Goal: Task Accomplishment & Management: Use online tool/utility

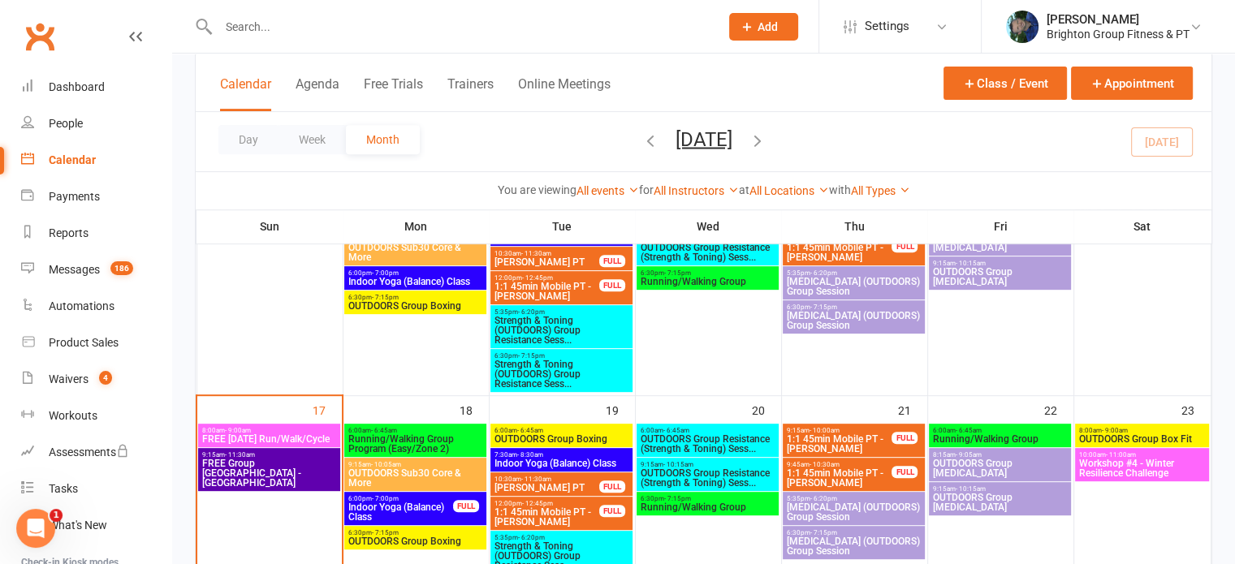
scroll to position [711, 0]
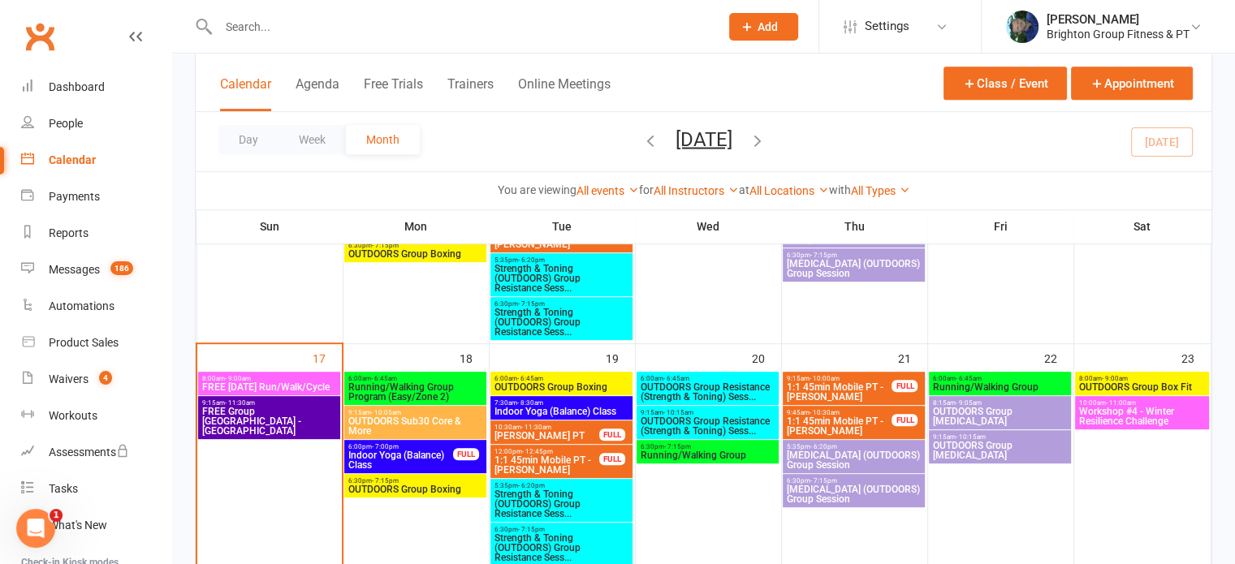
click at [409, 420] on span "OUTDOORS Sub30 Core & More" at bounding box center [416, 426] width 136 height 19
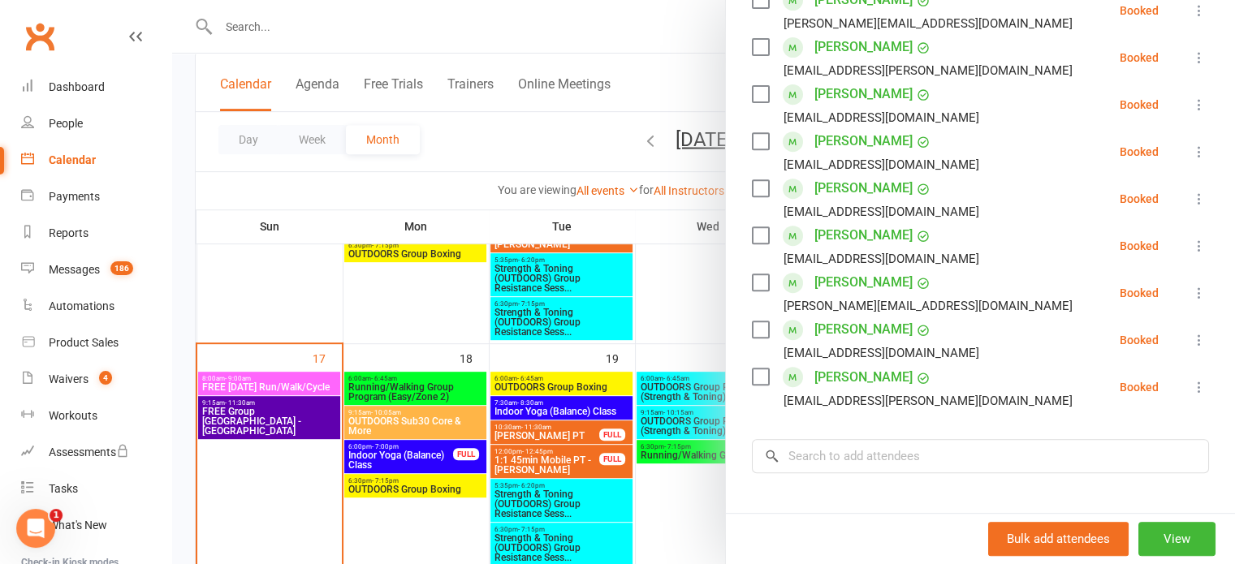
scroll to position [668, 0]
click at [413, 450] on div at bounding box center [703, 282] width 1063 height 564
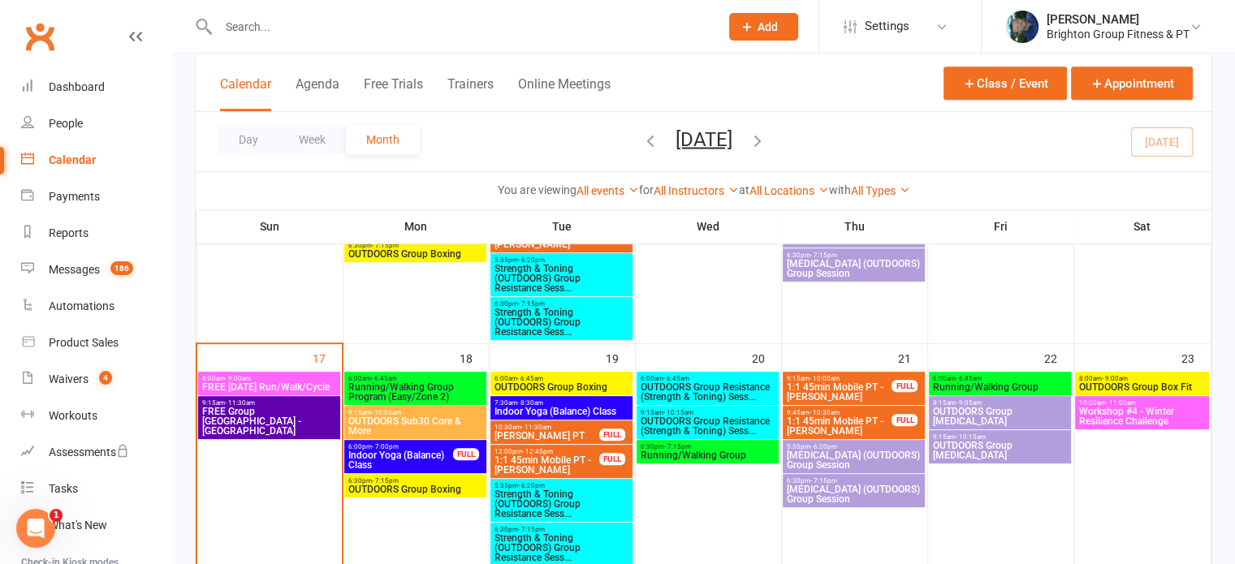
click at [413, 451] on span "Indoor Yoga (Balance) Class" at bounding box center [401, 460] width 106 height 19
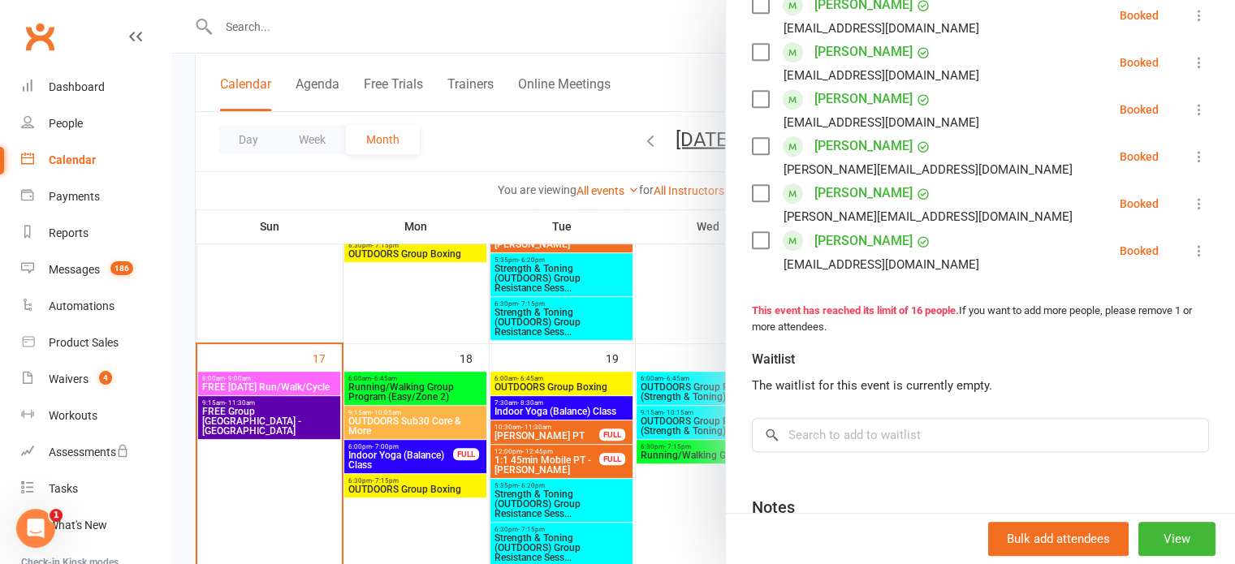
scroll to position [783, 0]
click at [552, 405] on div at bounding box center [703, 282] width 1063 height 564
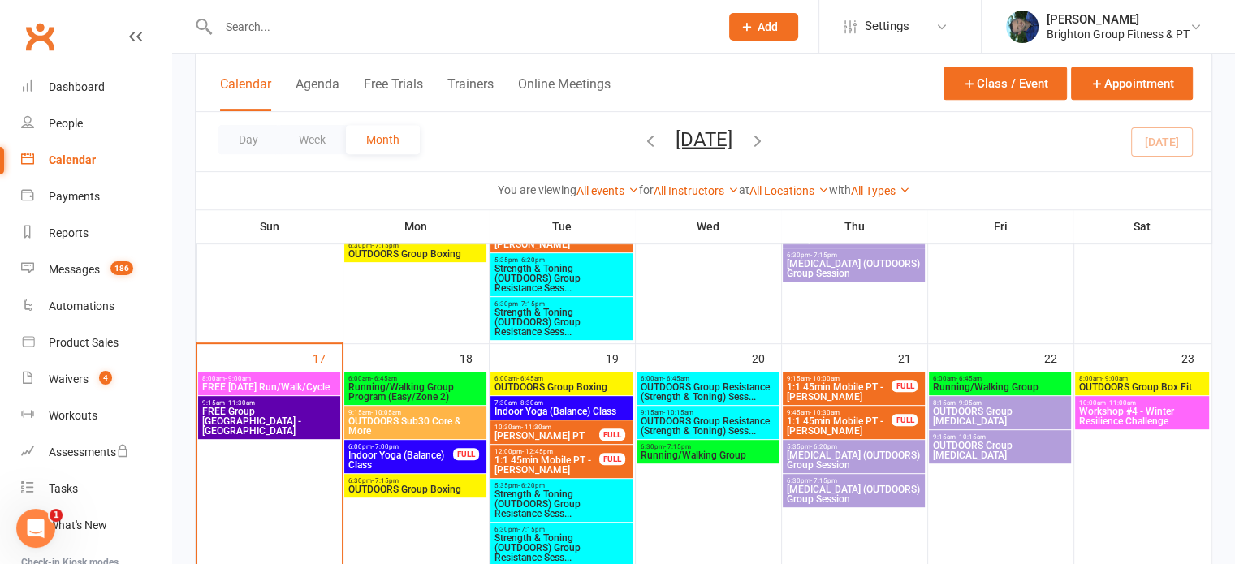
click at [552, 407] on span "Indoor Yoga (Balance) Class" at bounding box center [562, 412] width 136 height 10
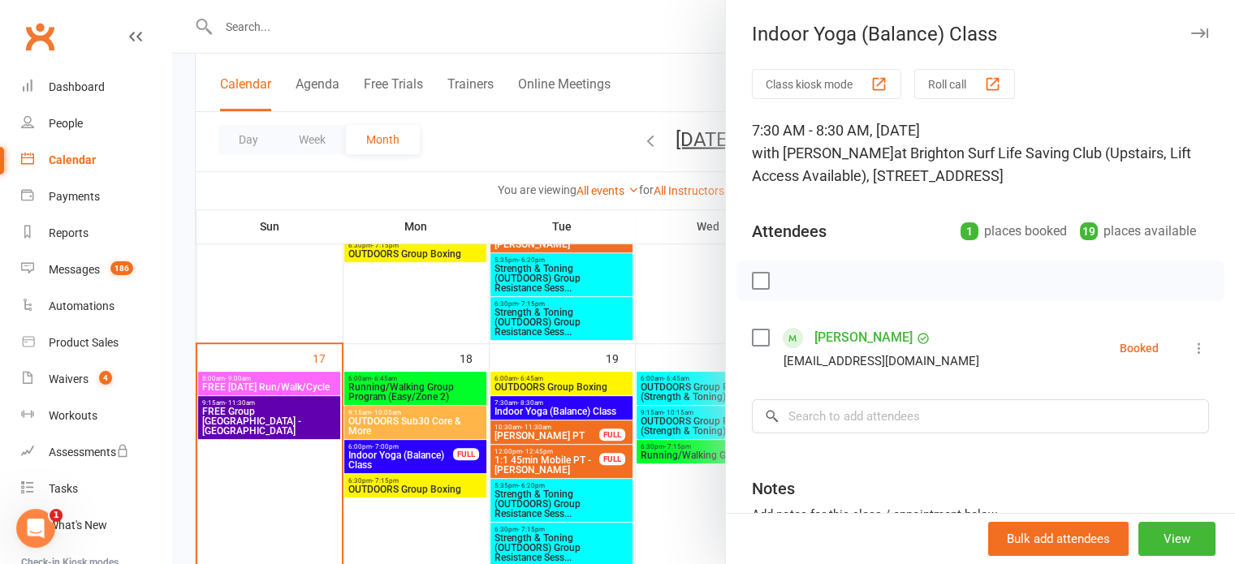
click at [1191, 35] on icon "button" at bounding box center [1199, 33] width 17 height 10
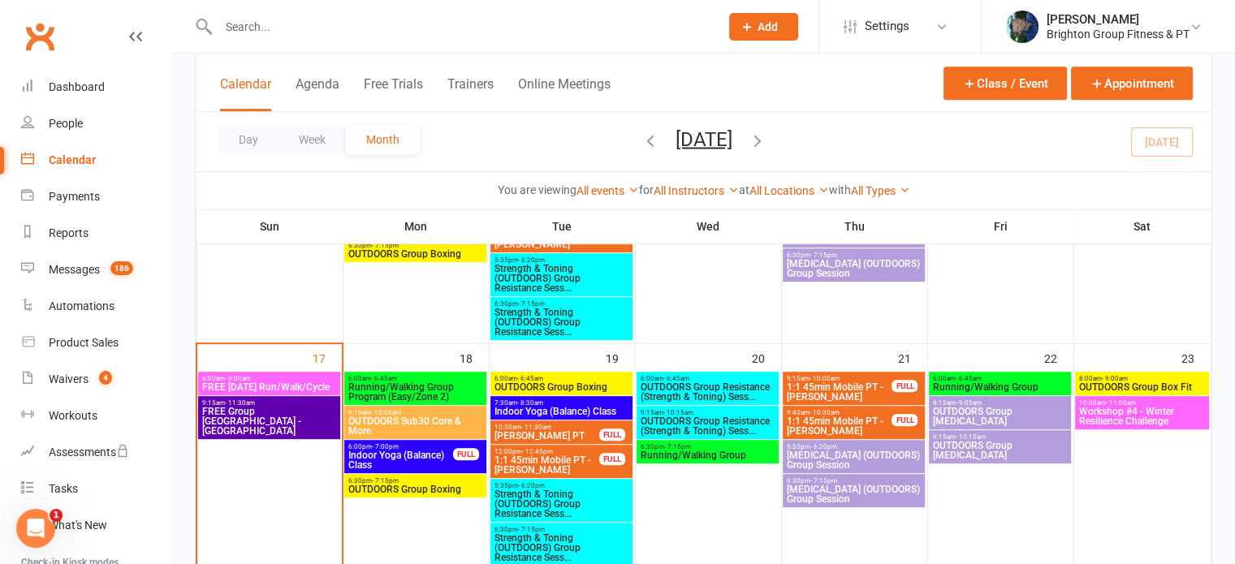
click at [1114, 415] on span "Workshop #4 - Winter Resilience Challenge" at bounding box center [1141, 416] width 127 height 19
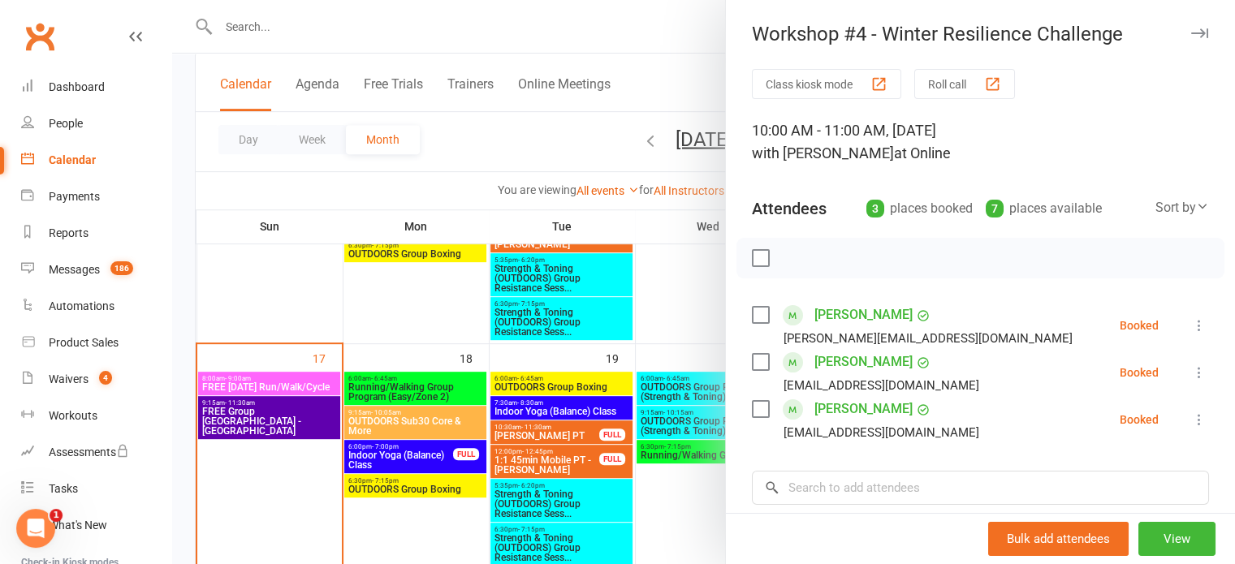
click at [1191, 30] on icon "button" at bounding box center [1199, 33] width 17 height 10
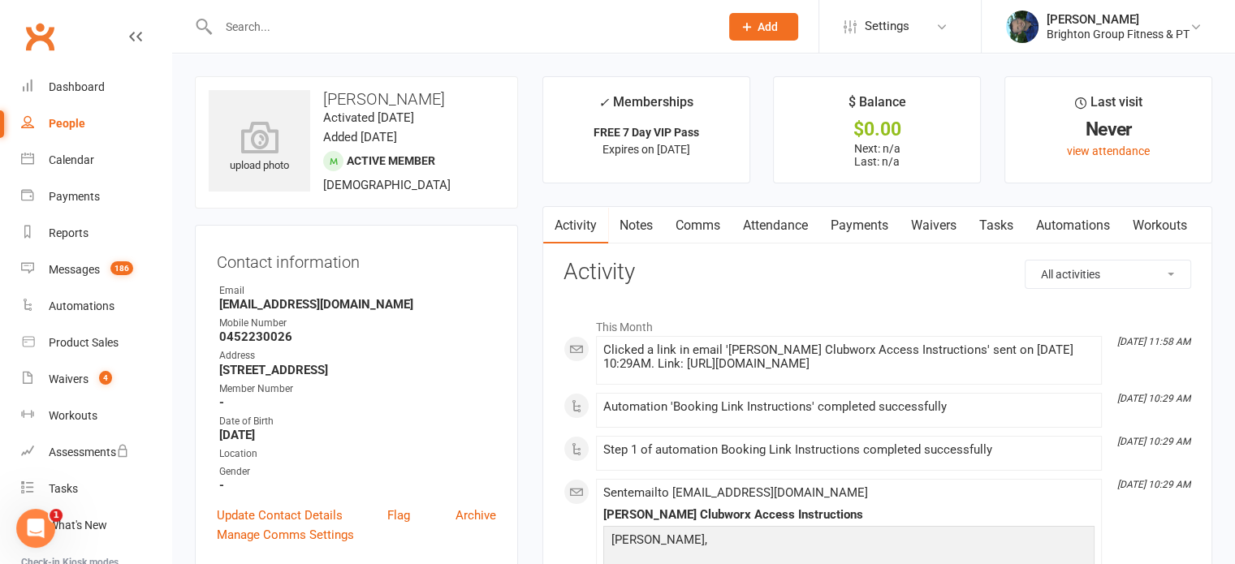
click at [400, 93] on h3 "[PERSON_NAME]" at bounding box center [357, 99] width 296 height 18
copy h3 "Jalosjos"
drag, startPoint x: 347, startPoint y: 302, endPoint x: 220, endPoint y: 304, distance: 126.7
click at [220, 304] on strong "[EMAIL_ADDRESS][DOMAIN_NAME]" at bounding box center [357, 304] width 277 height 15
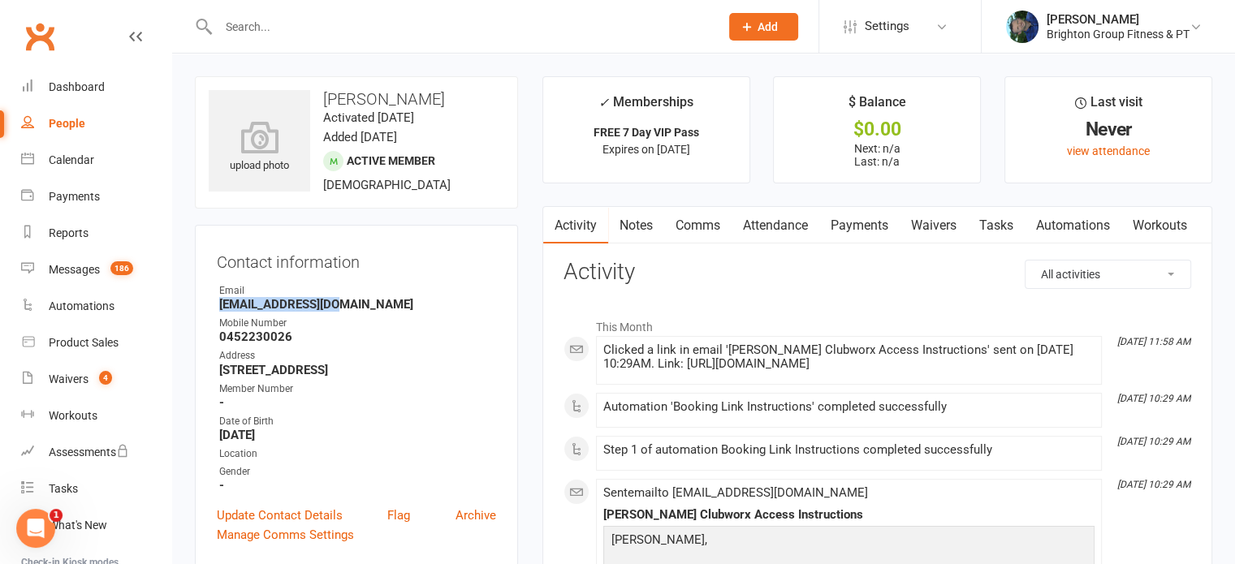
copy strong "[EMAIL_ADDRESS][DOMAIN_NAME]"
click at [246, 331] on strong "0452230026" at bounding box center [357, 337] width 277 height 15
copy strong "0452230026"
drag, startPoint x: 413, startPoint y: 370, endPoint x: 208, endPoint y: 375, distance: 204.7
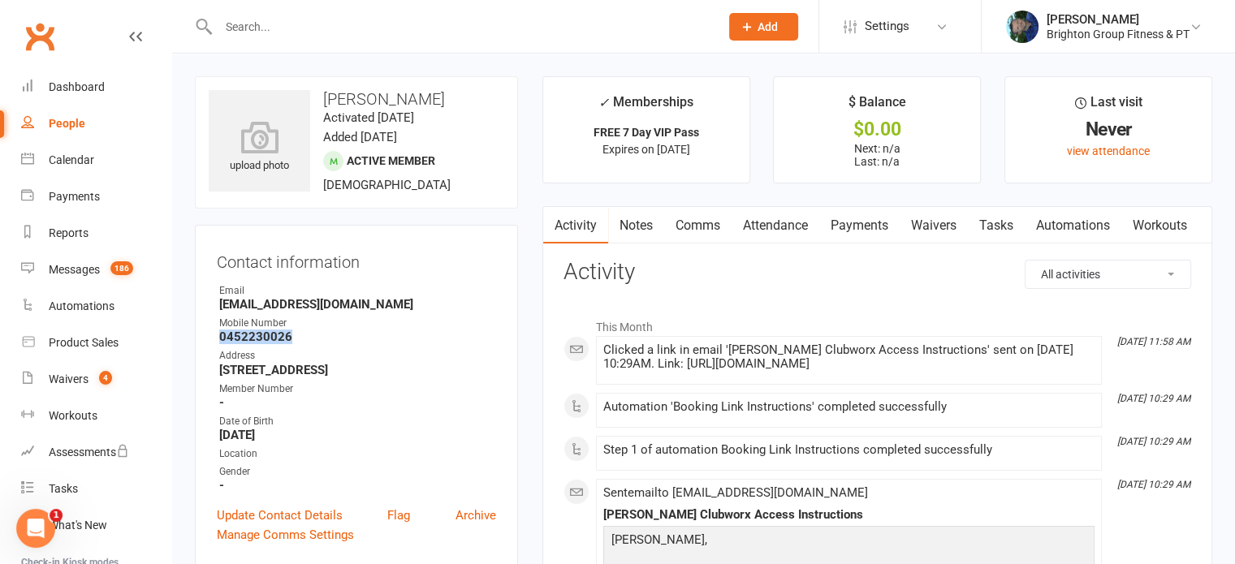
click at [208, 375] on div "Contact information Owner Email [EMAIL_ADDRESS][DOMAIN_NAME] Mobile Number [PHO…" at bounding box center [356, 396] width 323 height 342
copy strong "[STREET_ADDRESS]"
click at [58, 163] on div "Calendar" at bounding box center [71, 159] width 45 height 13
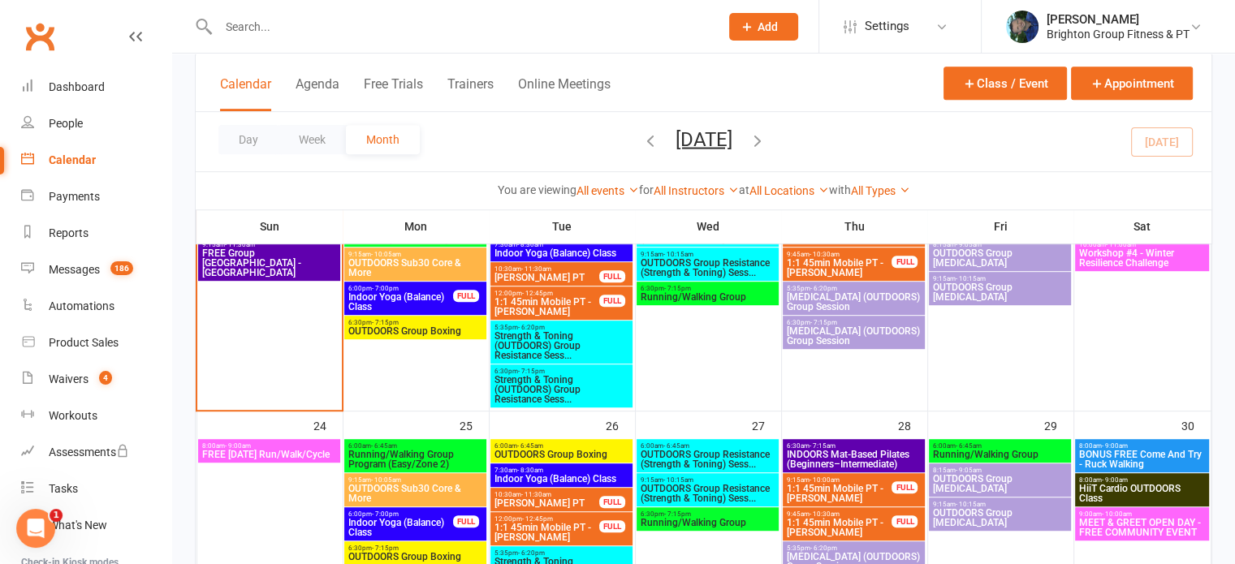
scroll to position [958, 0]
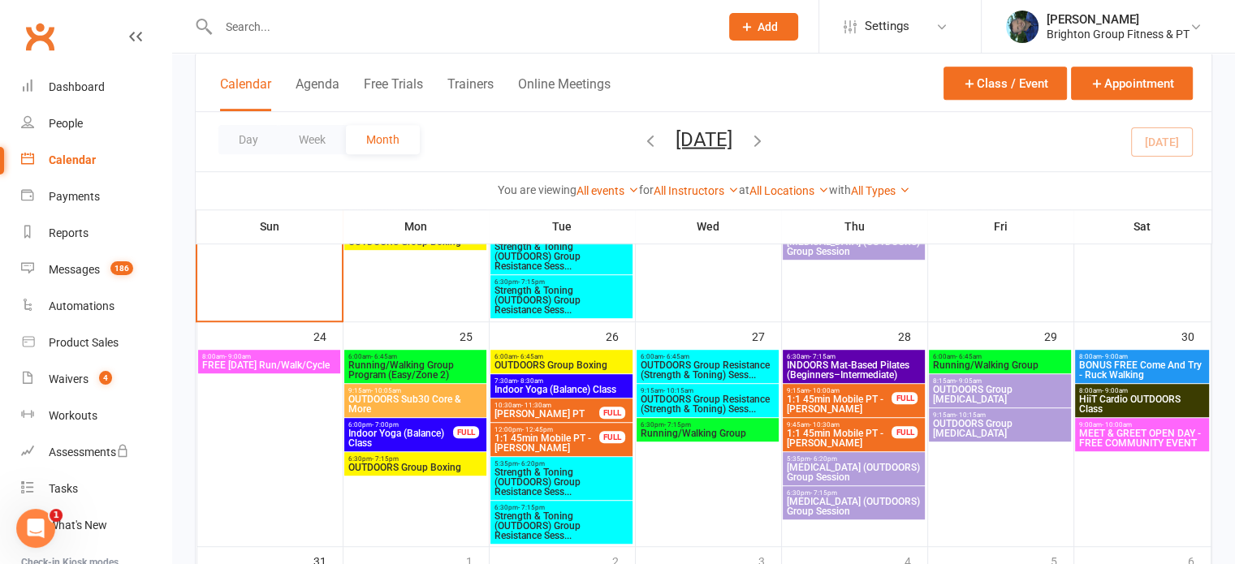
click at [1116, 363] on span "BONUS FREE Come And Try - Ruck Walking" at bounding box center [1141, 370] width 127 height 19
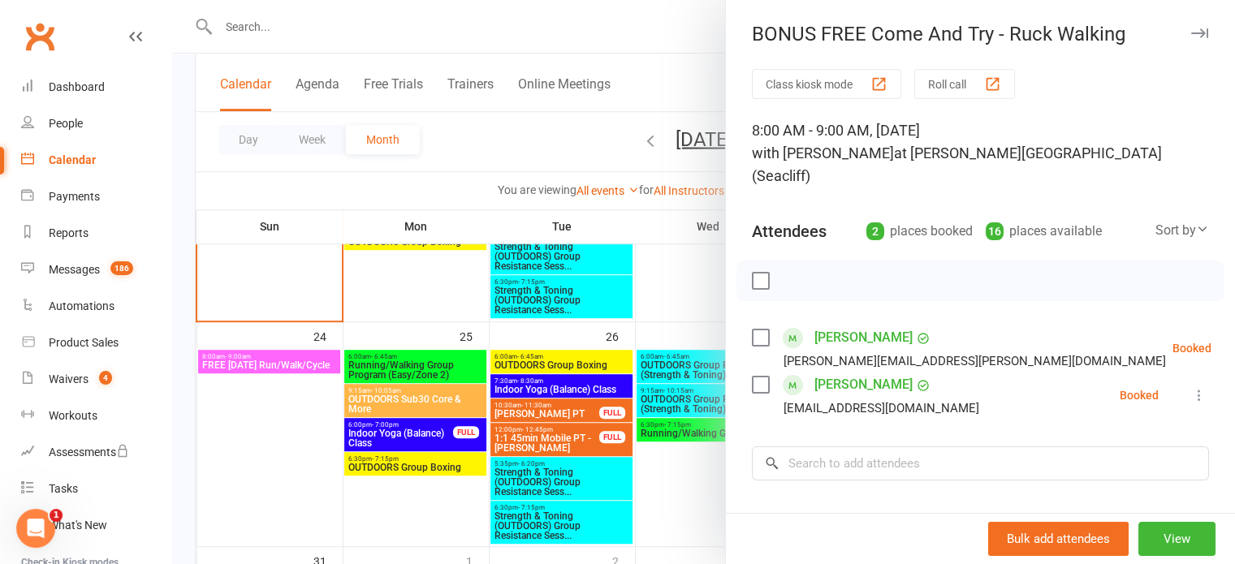
click at [1191, 32] on icon "button" at bounding box center [1199, 33] width 17 height 10
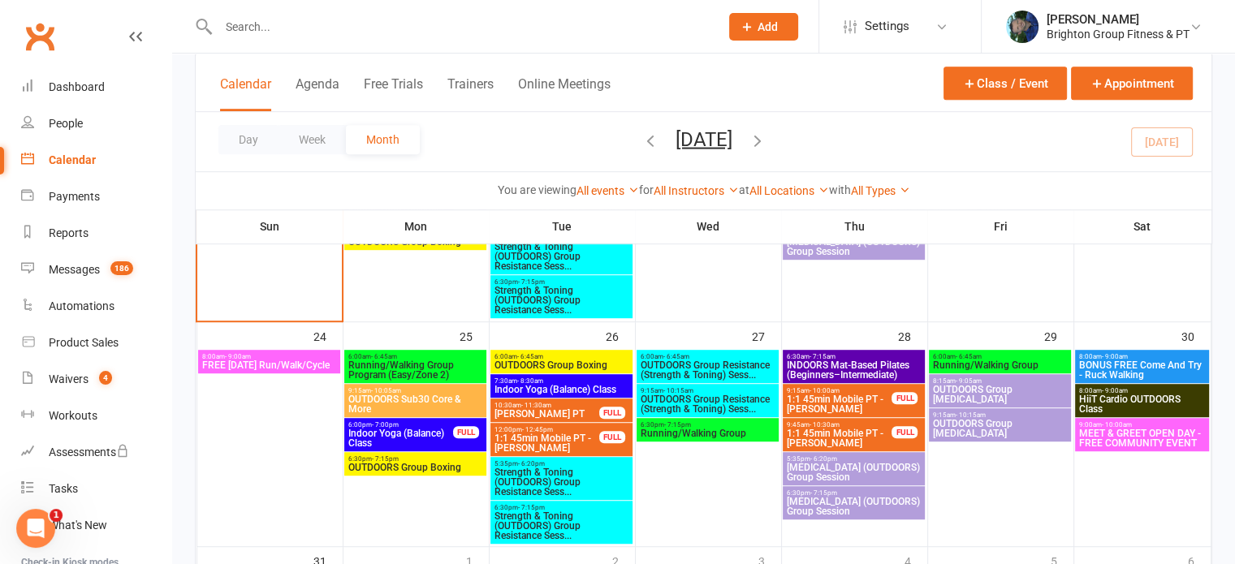
click at [1124, 401] on span "HiiT Cardio OUTDOORS Class" at bounding box center [1141, 404] width 127 height 19
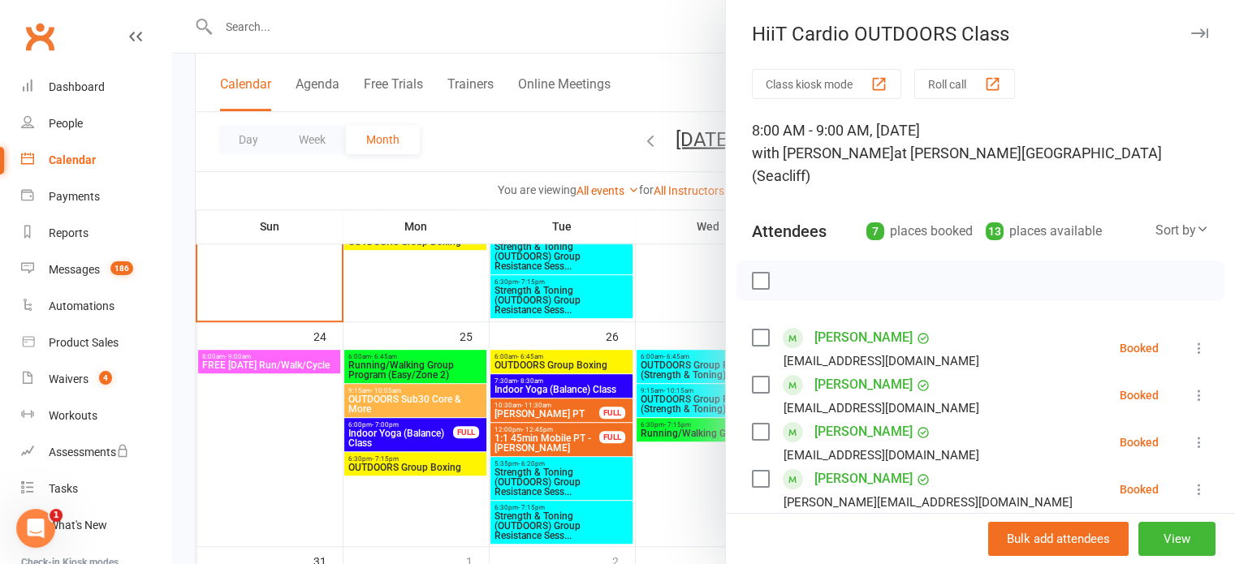
click at [1191, 32] on icon "button" at bounding box center [1199, 33] width 17 height 10
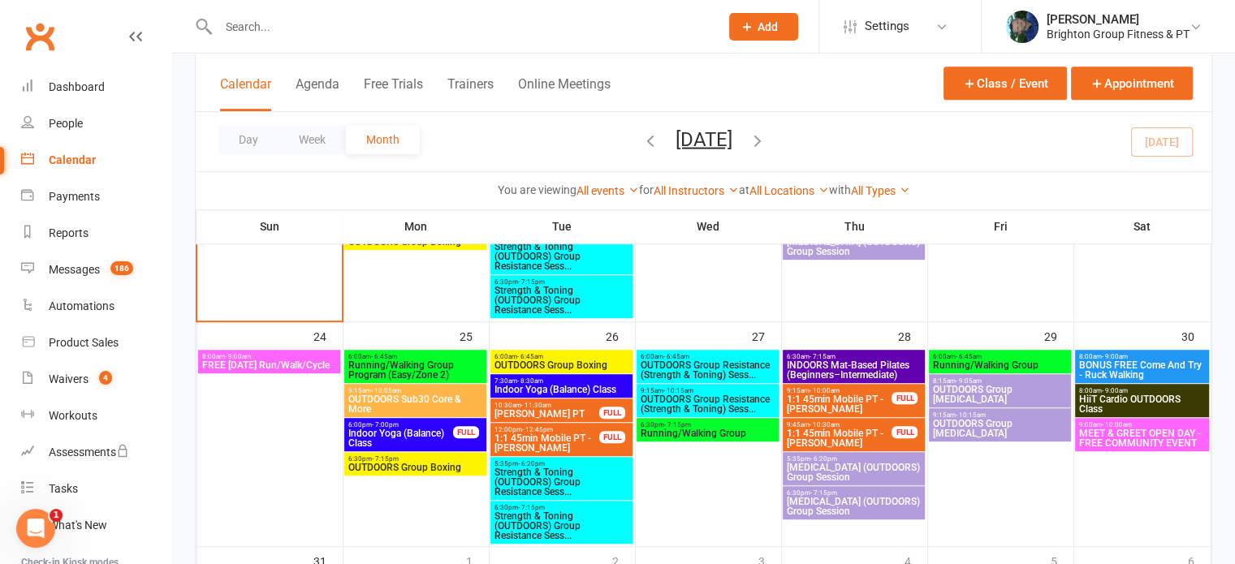
click at [1157, 434] on span "MEET & GREET OPEN DAY - FREE COMMUNITY EVENT" at bounding box center [1141, 438] width 127 height 19
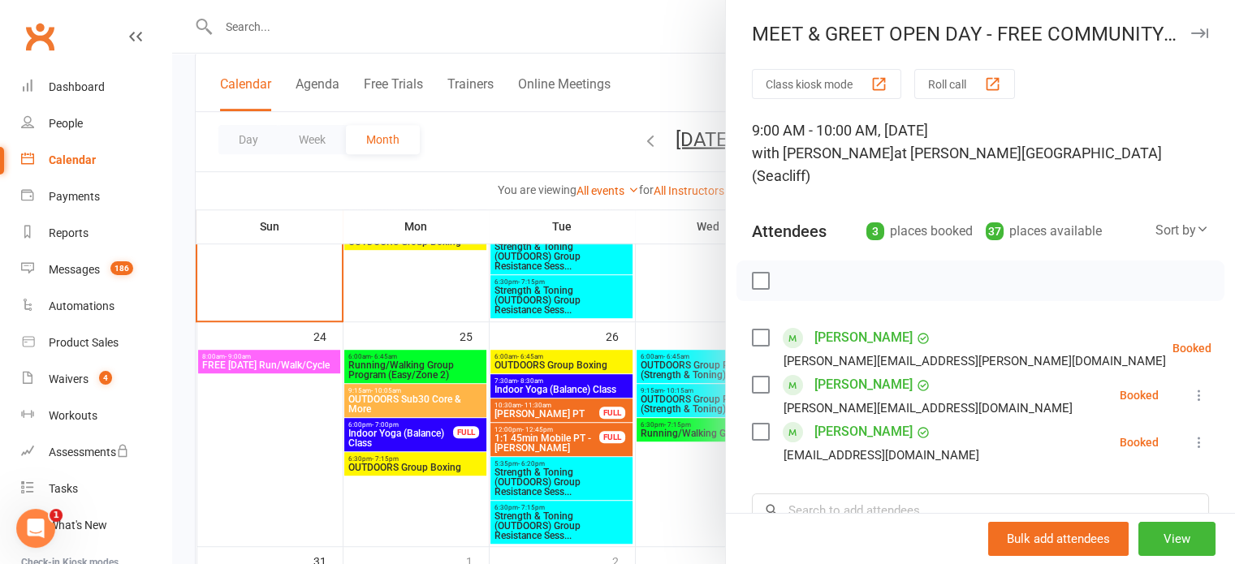
click at [1191, 32] on icon "button" at bounding box center [1199, 33] width 17 height 10
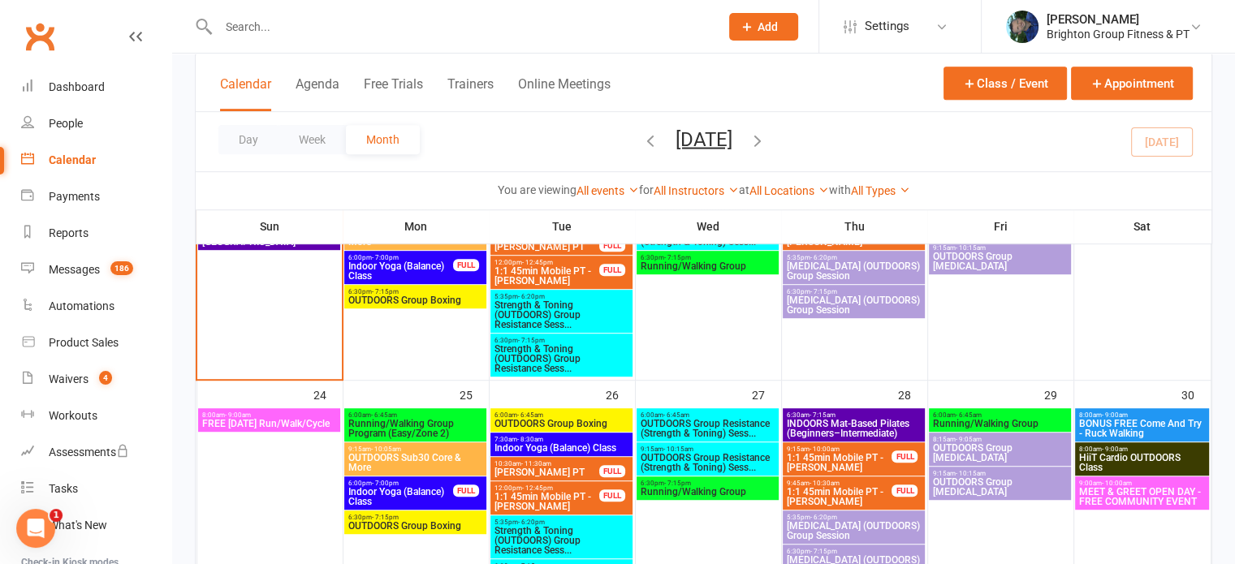
scroll to position [897, 0]
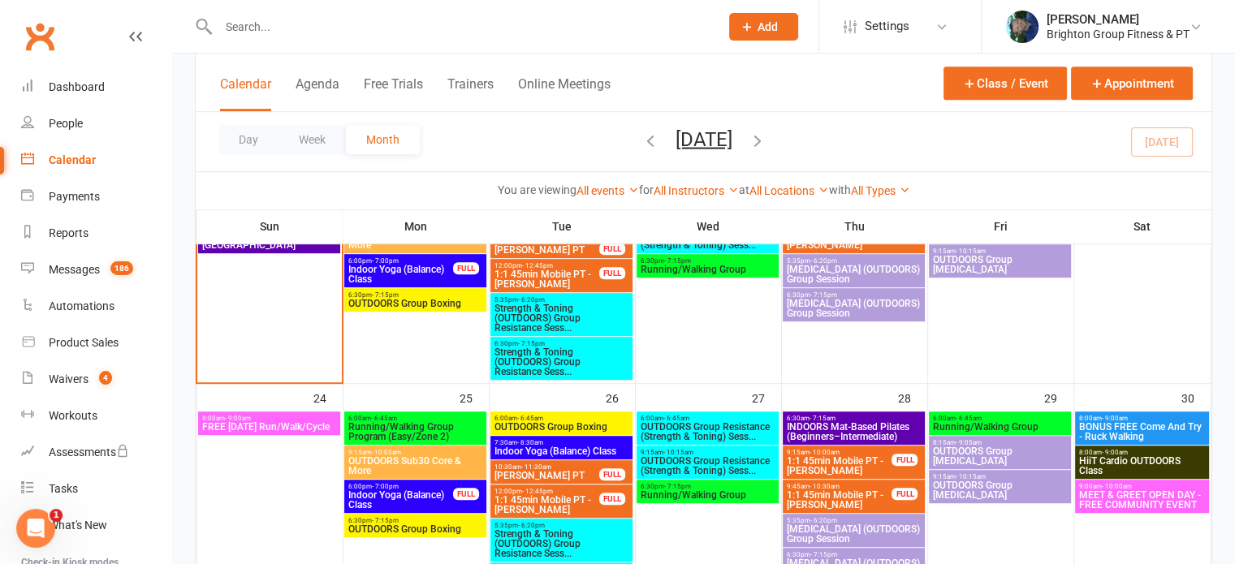
click at [839, 430] on span "INDOORS Mat-Based Pilates (Beginners–Intermediate)" at bounding box center [854, 431] width 136 height 19
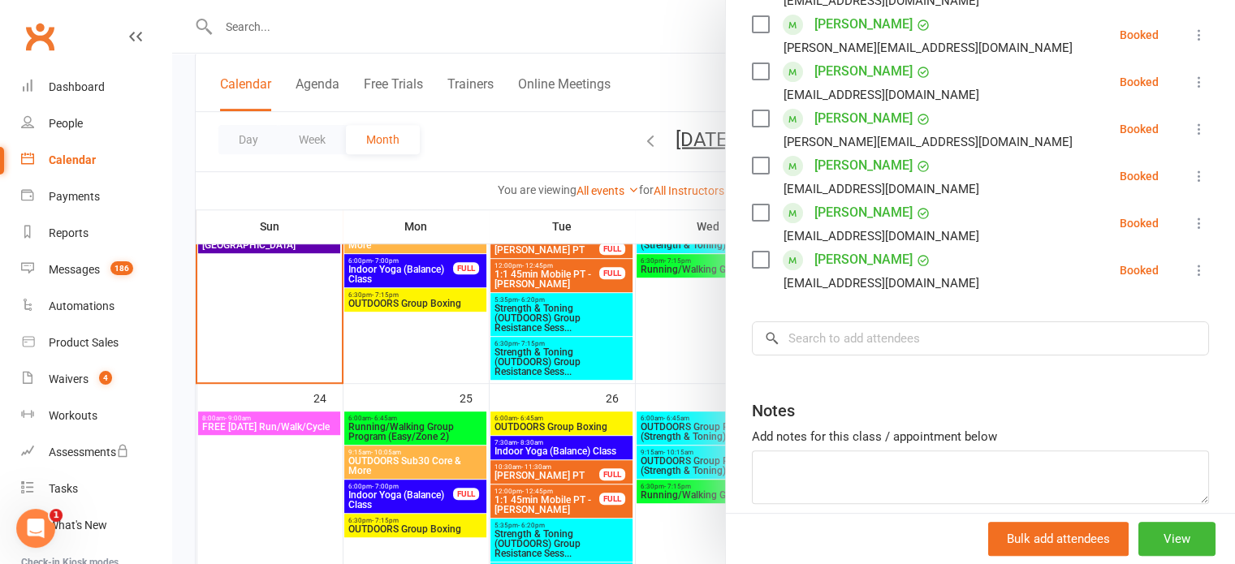
scroll to position [0, 0]
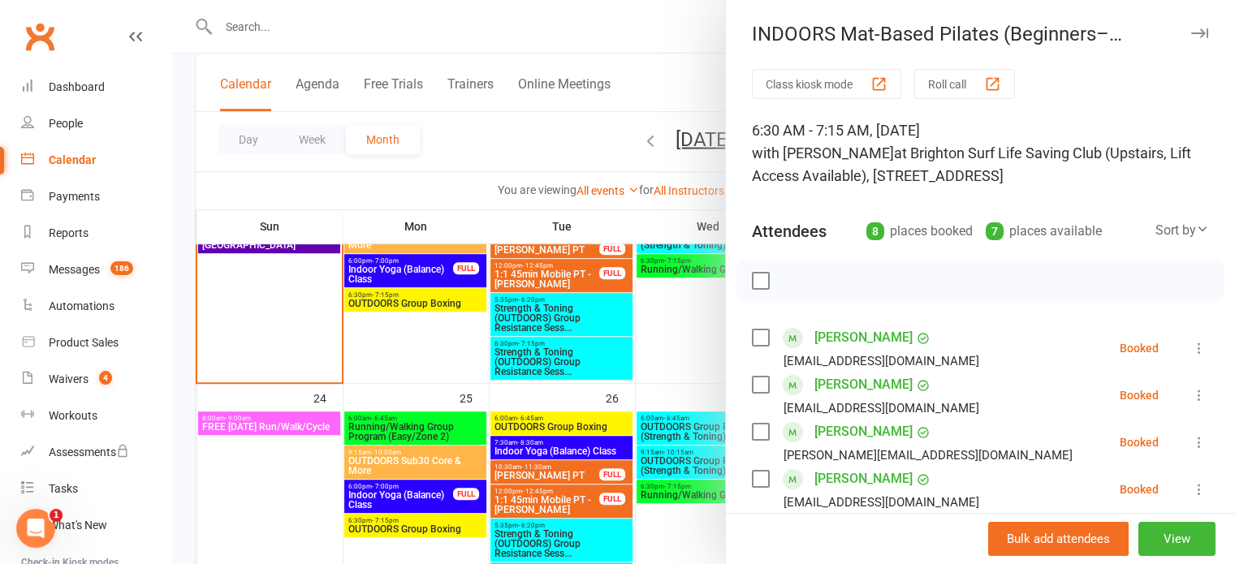
click at [619, 369] on div at bounding box center [703, 282] width 1063 height 564
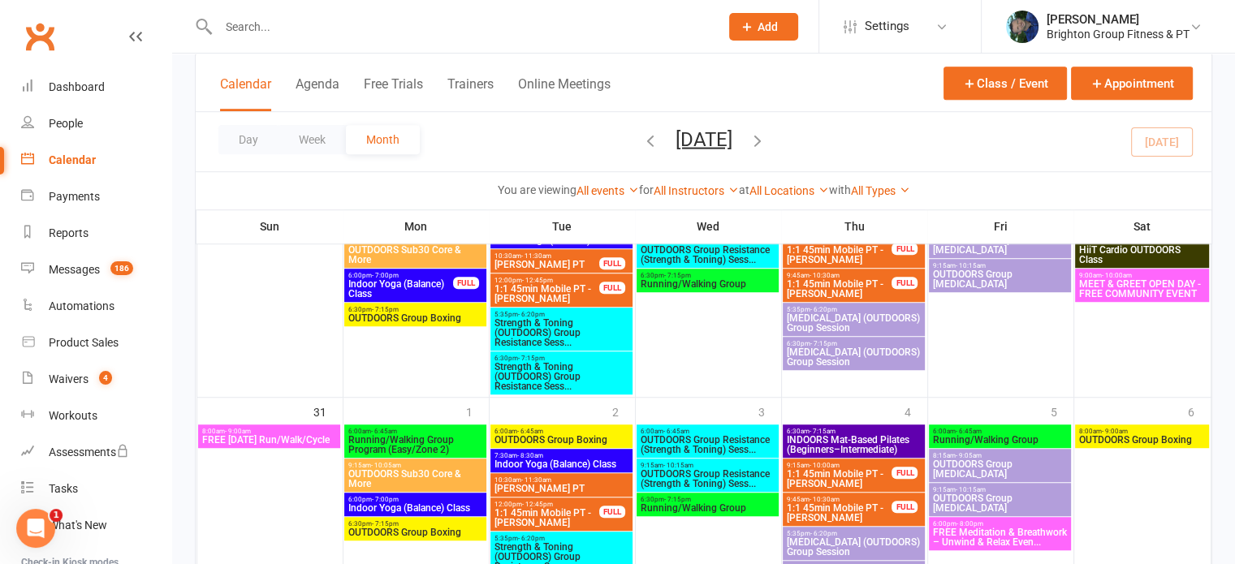
scroll to position [1109, 0]
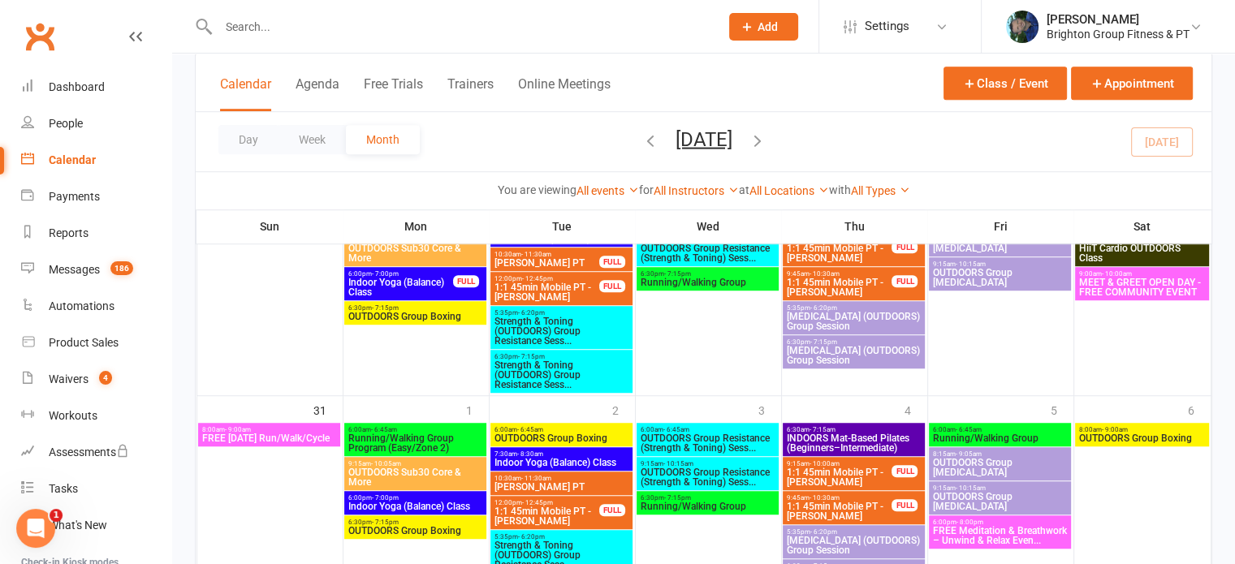
click at [1000, 535] on span "FREE Meditation & Breathwork – Unwind & Relax Even..." at bounding box center [1000, 535] width 136 height 19
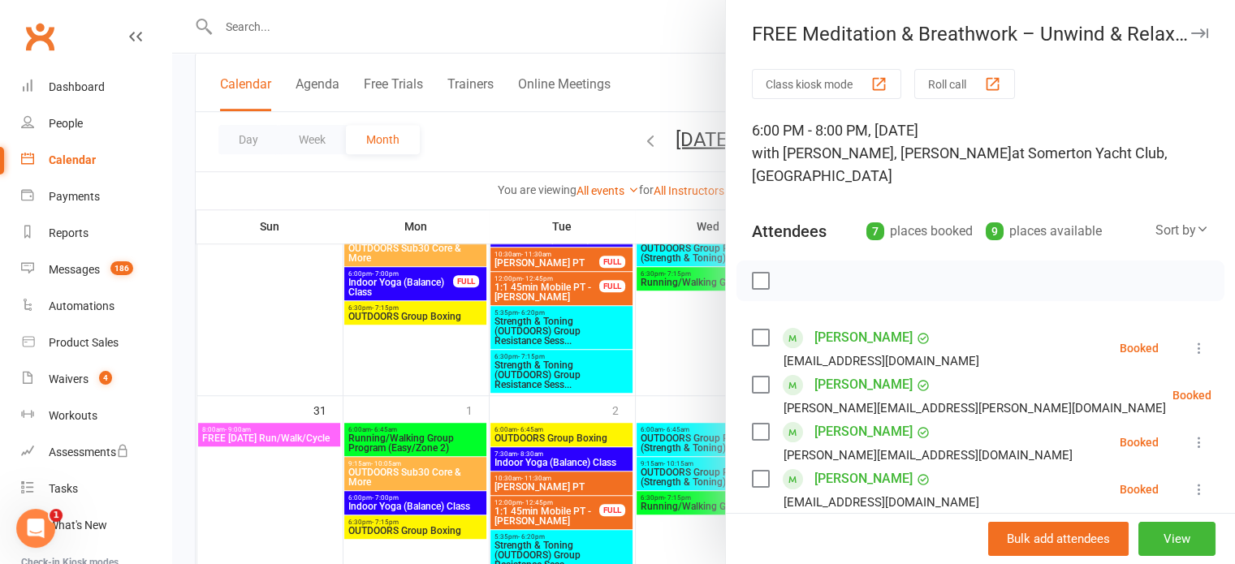
click at [659, 366] on div at bounding box center [703, 282] width 1063 height 564
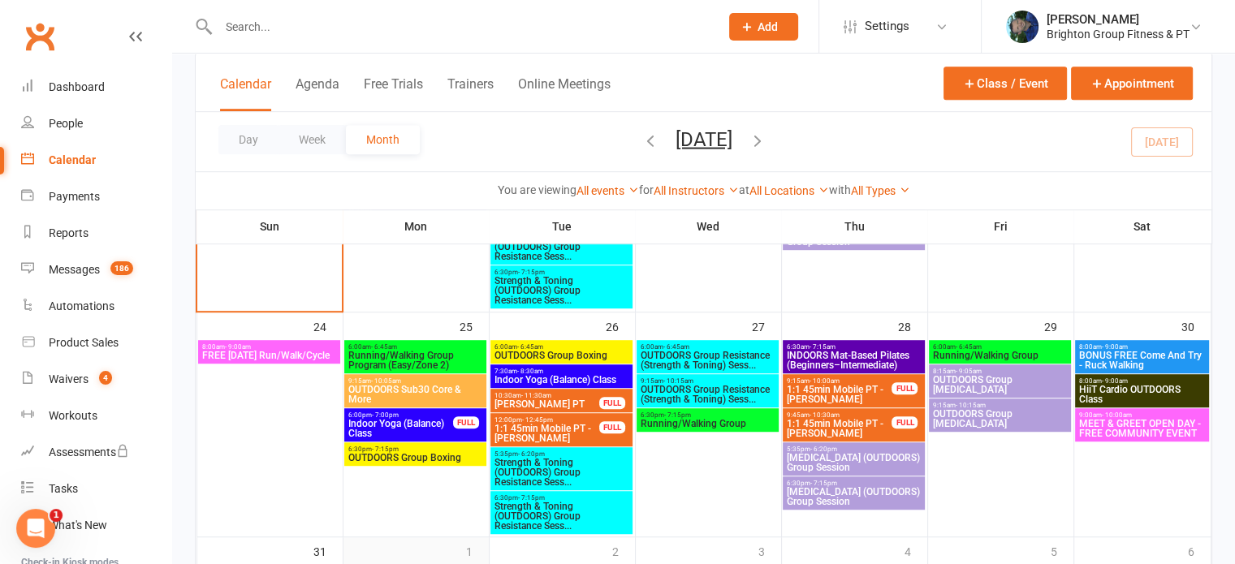
scroll to position [978, 0]
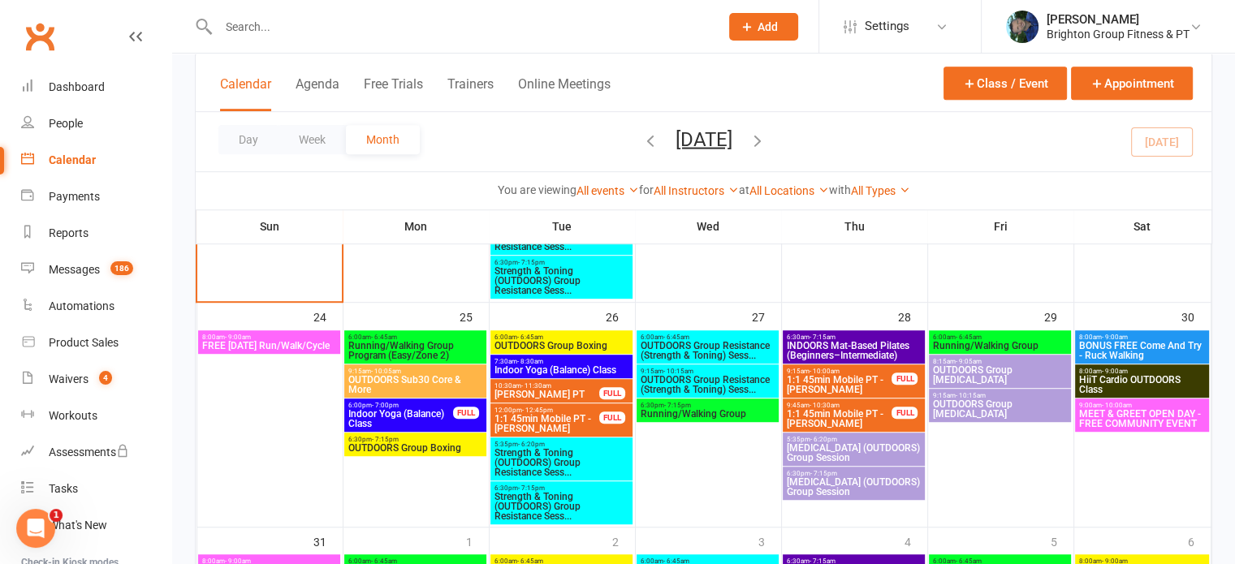
click at [383, 409] on span "Indoor Yoga (Balance) Class" at bounding box center [401, 418] width 106 height 19
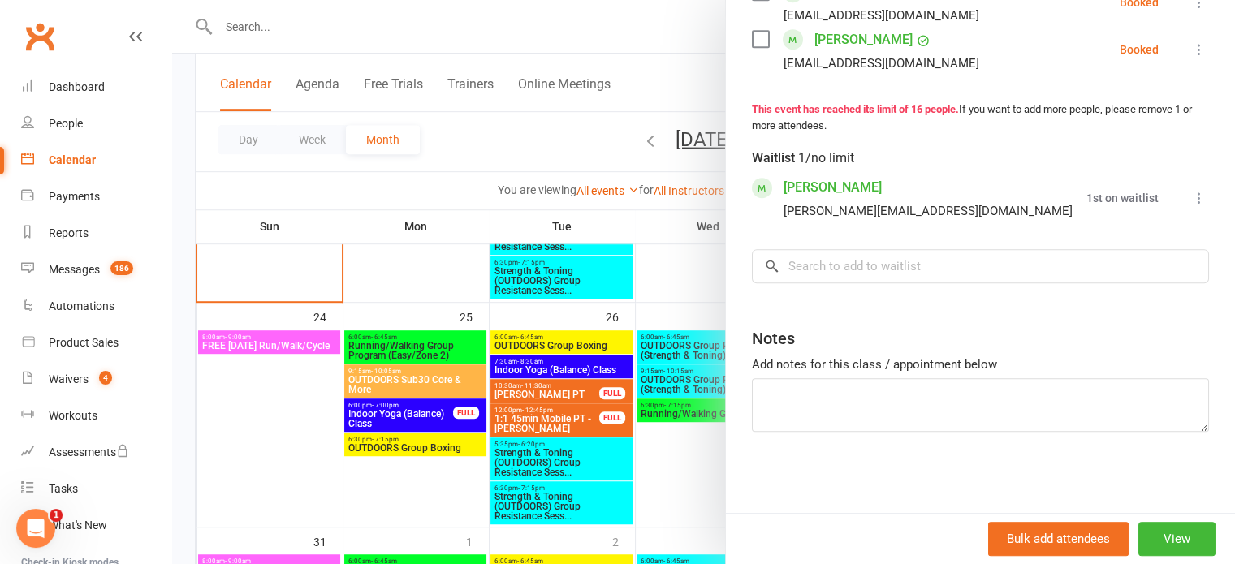
scroll to position [1001, 0]
click at [370, 288] on div at bounding box center [703, 282] width 1063 height 564
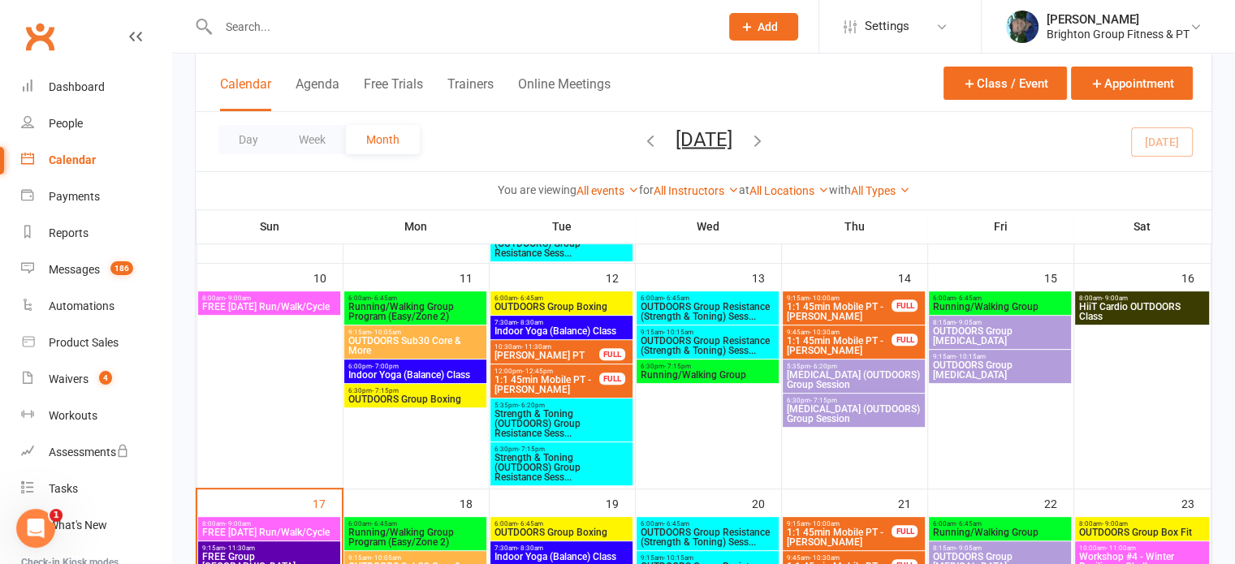
scroll to position [564, 0]
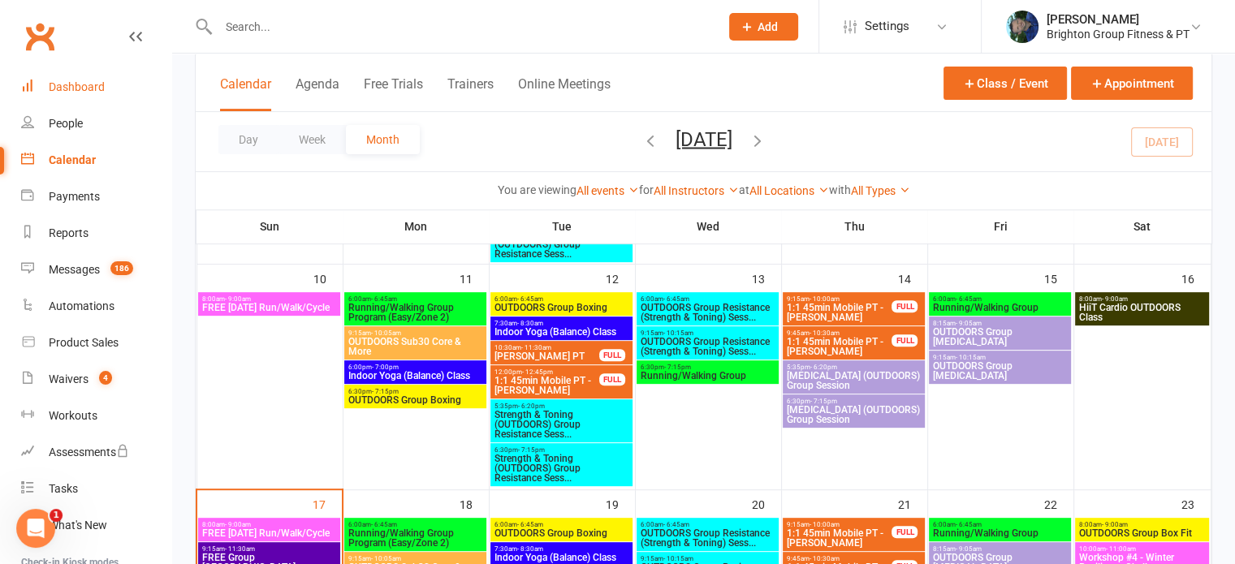
click at [71, 89] on div "Dashboard" at bounding box center [77, 86] width 56 height 13
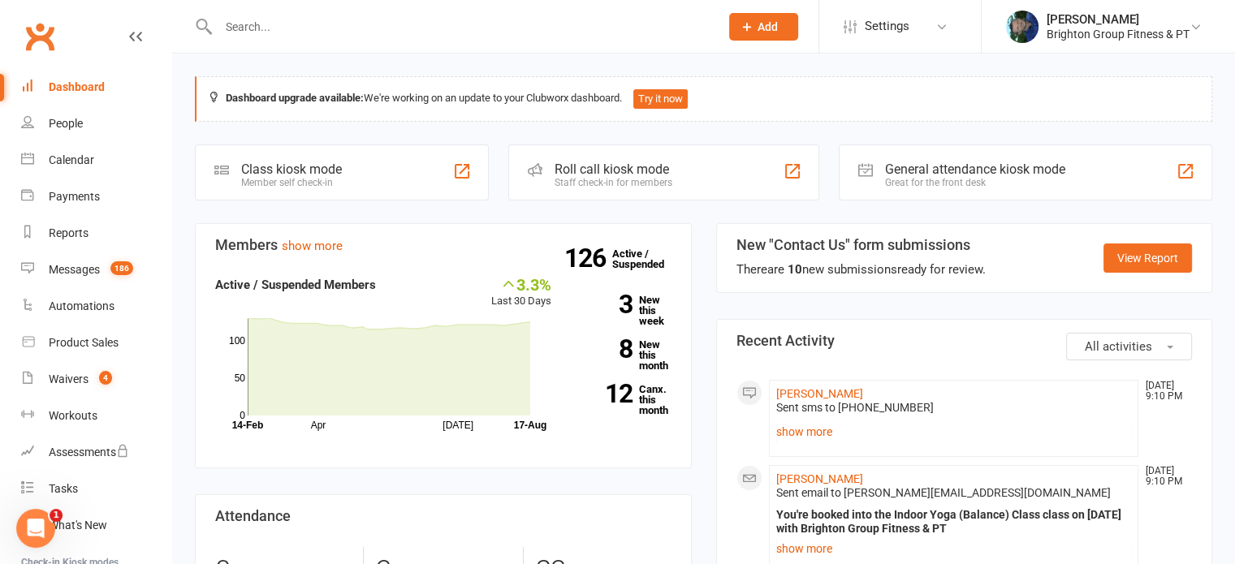
scroll to position [37, 0]
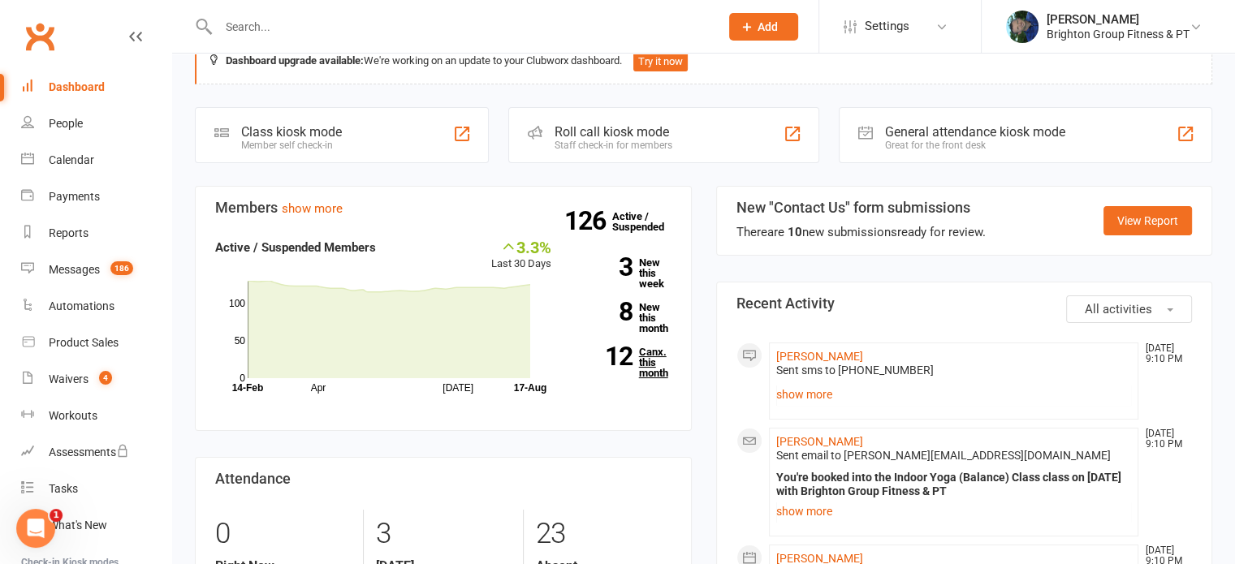
click at [658, 360] on link "12 Canx. this month" at bounding box center [624, 363] width 96 height 32
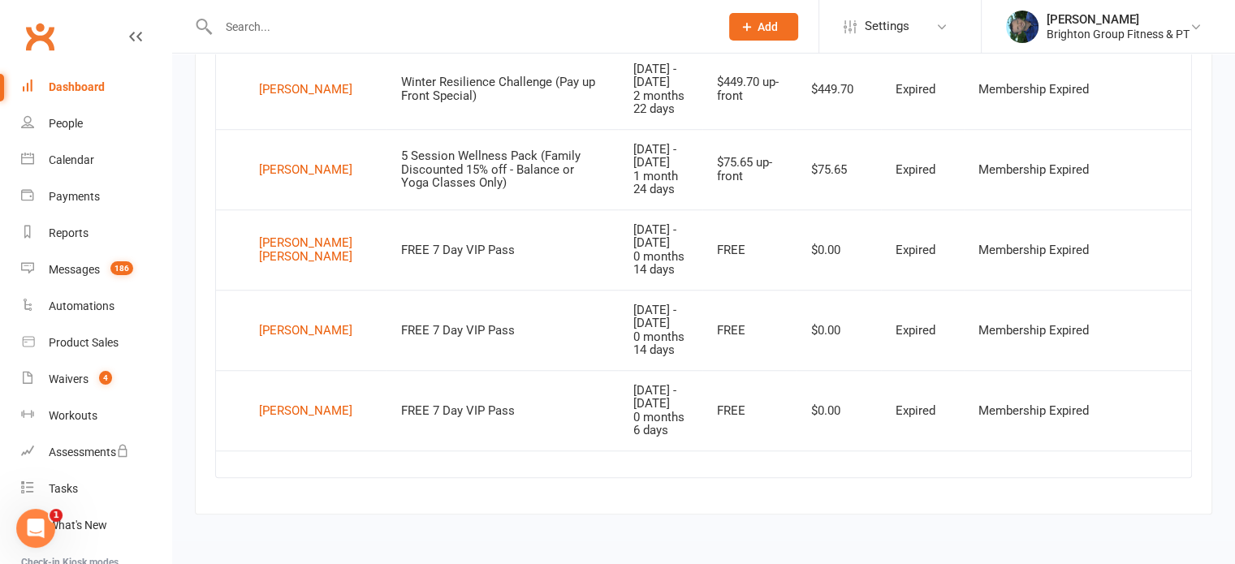
scroll to position [1468, 0]
click at [45, 34] on link "Clubworx" at bounding box center [39, 36] width 41 height 41
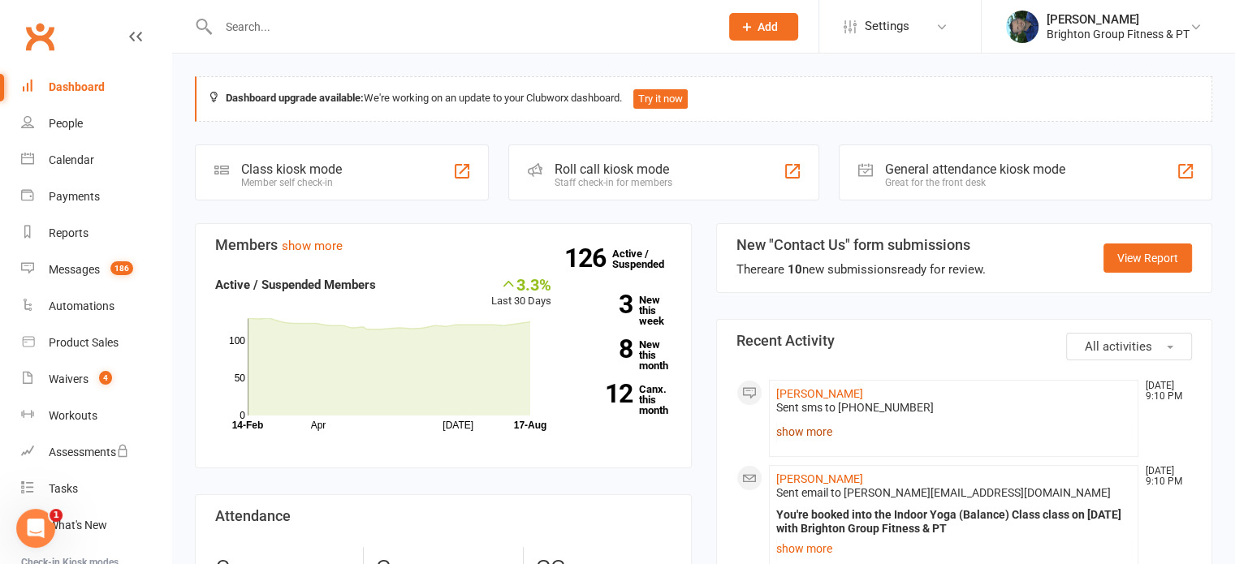
click at [804, 428] on link "show more" at bounding box center [954, 432] width 356 height 23
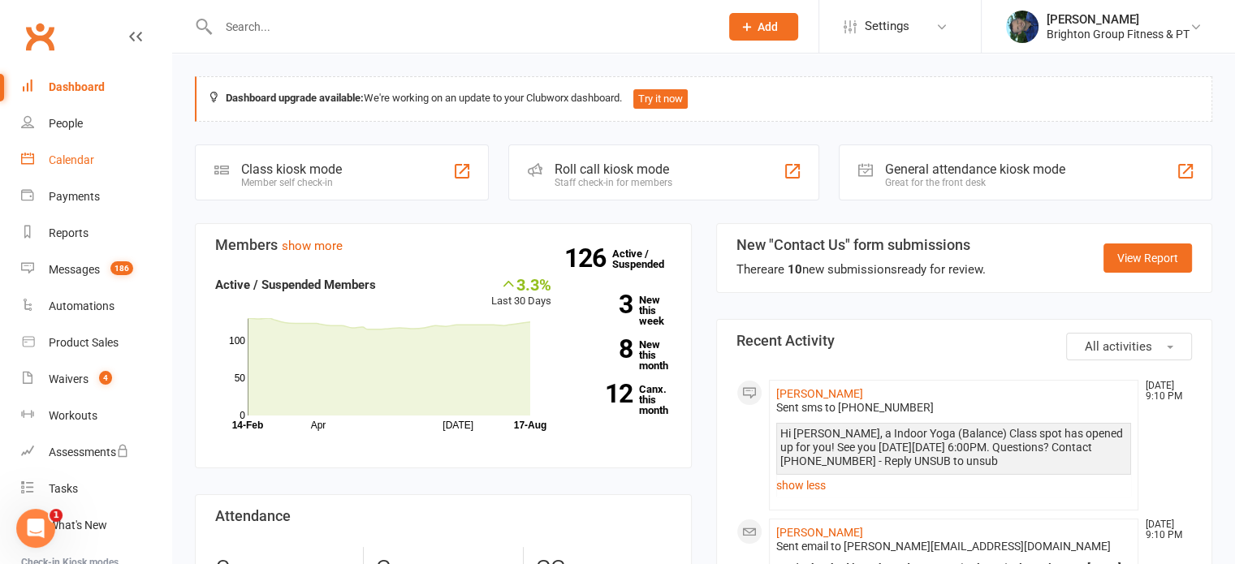
click at [65, 162] on div "Calendar" at bounding box center [71, 159] width 45 height 13
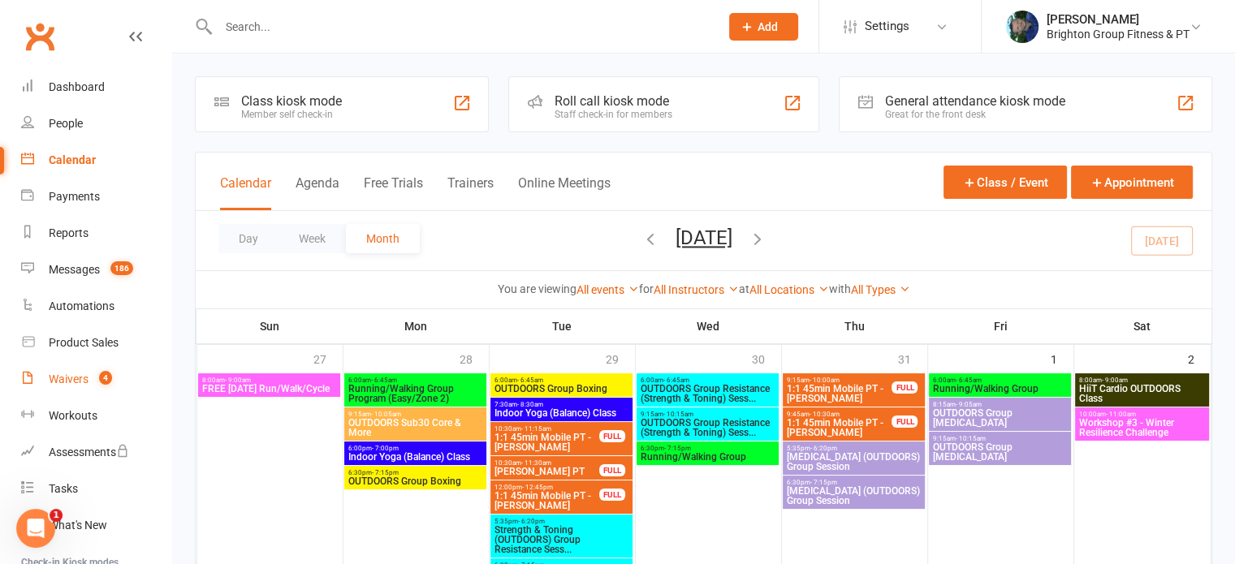
click at [65, 385] on div "Waivers" at bounding box center [69, 379] width 40 height 13
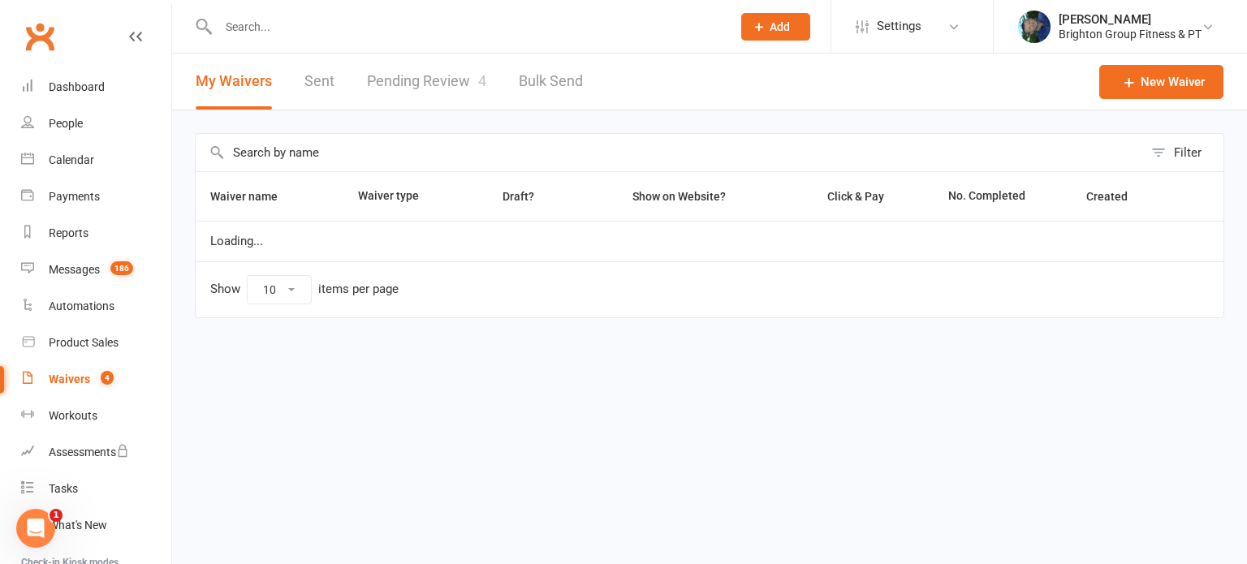
select select "50"
click at [391, 87] on link "Pending Review 4" at bounding box center [426, 82] width 119 height 56
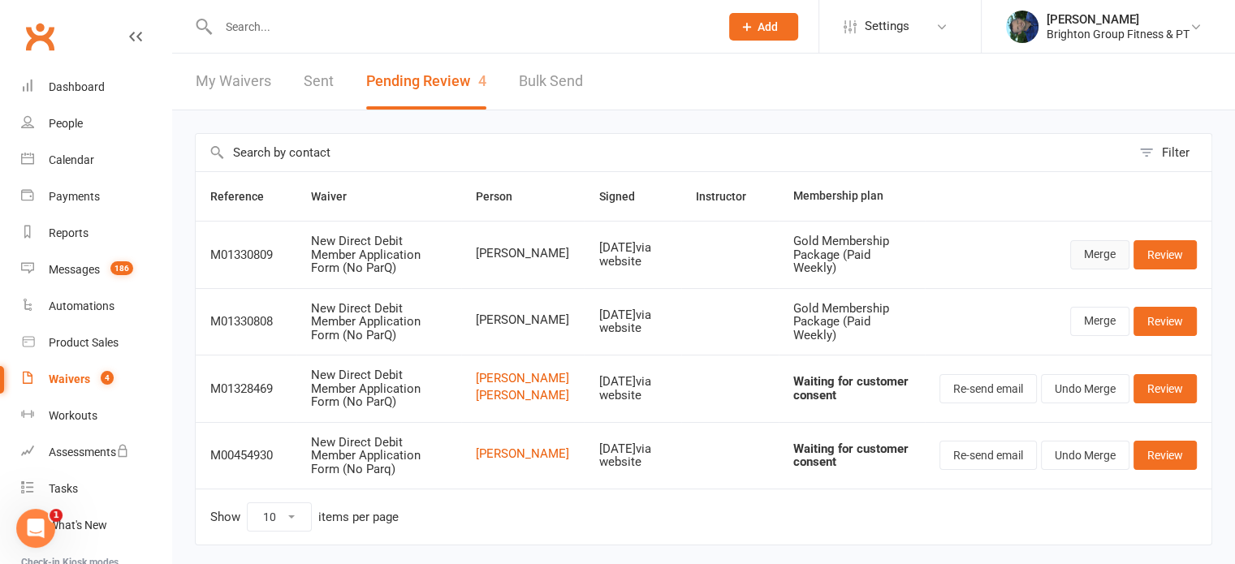
click at [1100, 249] on link "Merge" at bounding box center [1099, 254] width 59 height 29
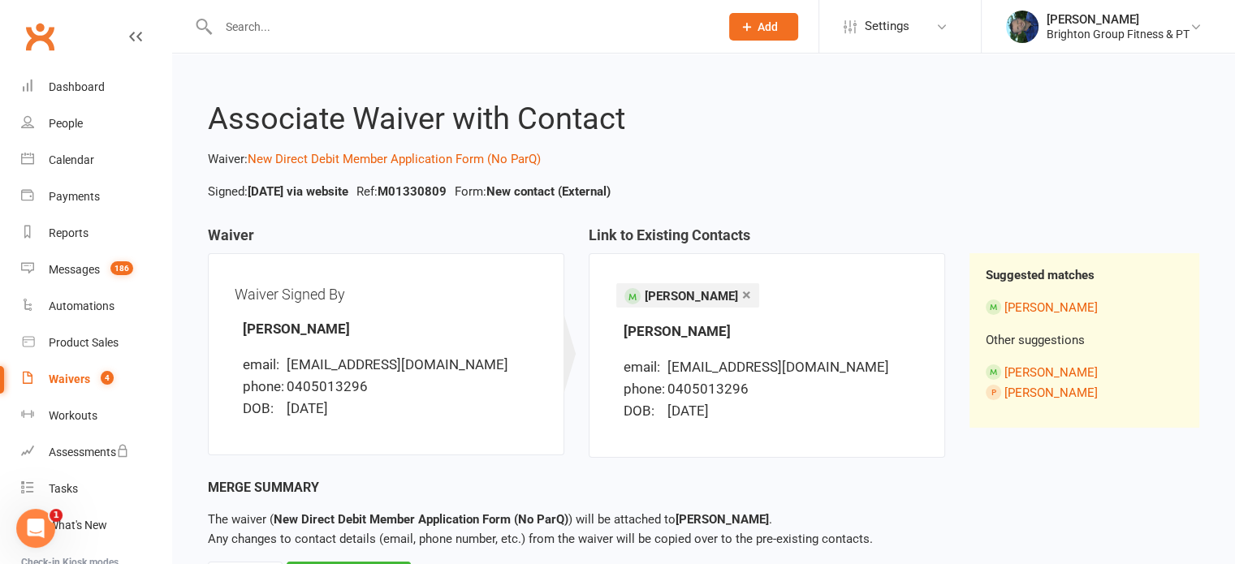
scroll to position [80, 0]
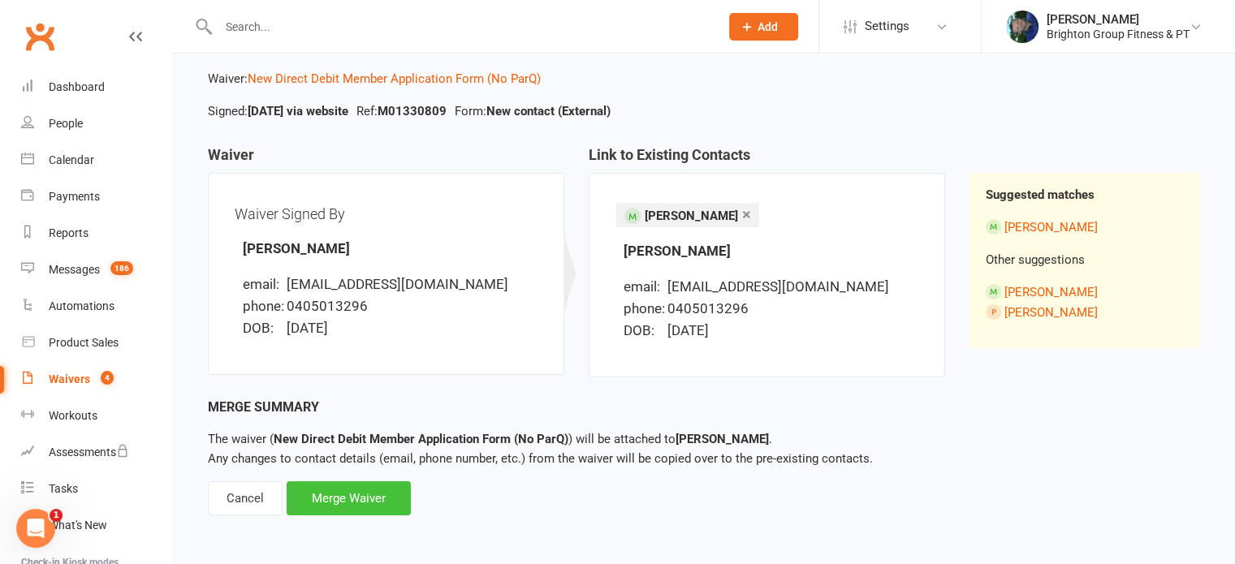
click at [355, 490] on div "Merge Waiver" at bounding box center [349, 499] width 124 height 34
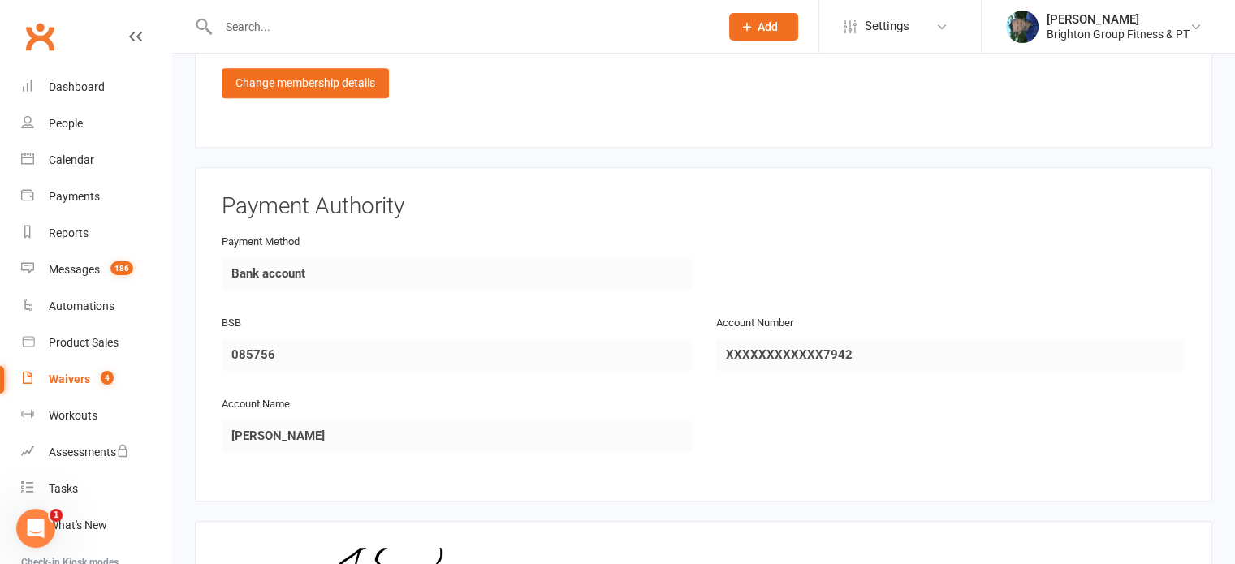
scroll to position [1189, 0]
